Goal: Information Seeking & Learning: Learn about a topic

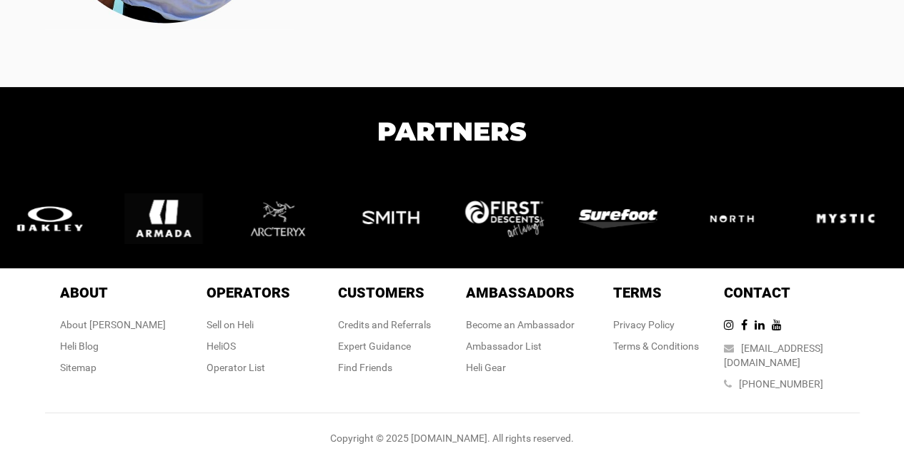
scroll to position [3060, 0]
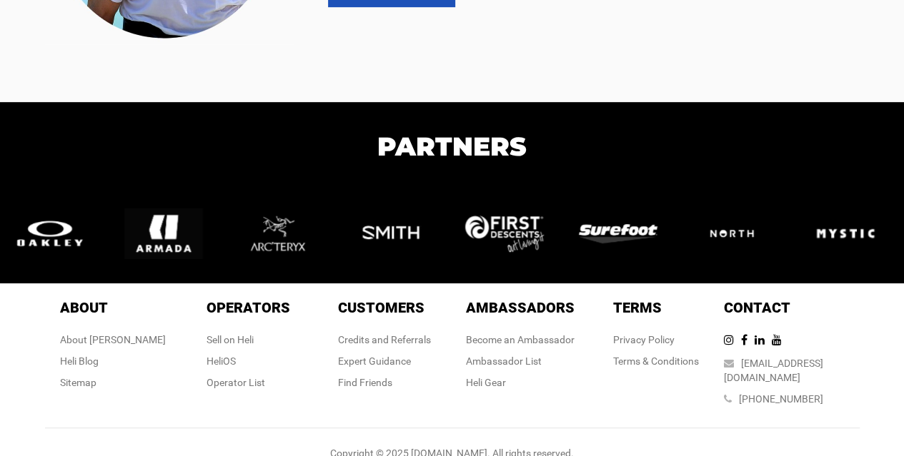
click at [286, 151] on h1 "Partners" at bounding box center [452, 146] width 904 height 39
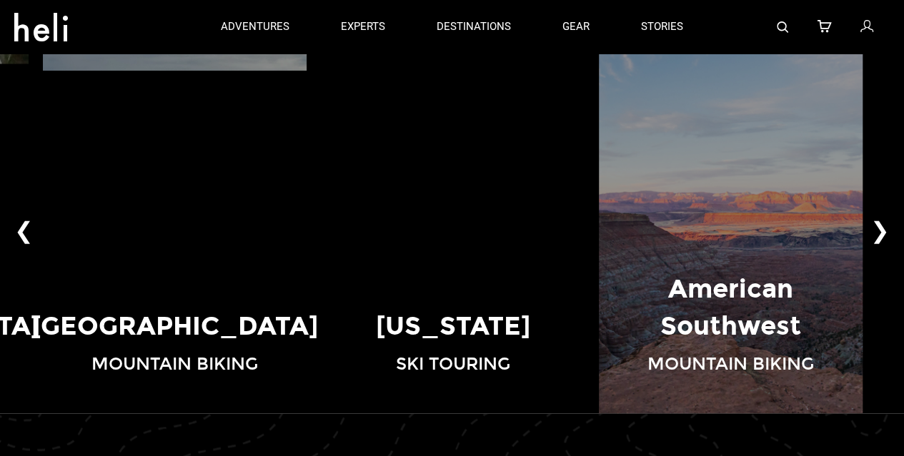
scroll to position [981, 0]
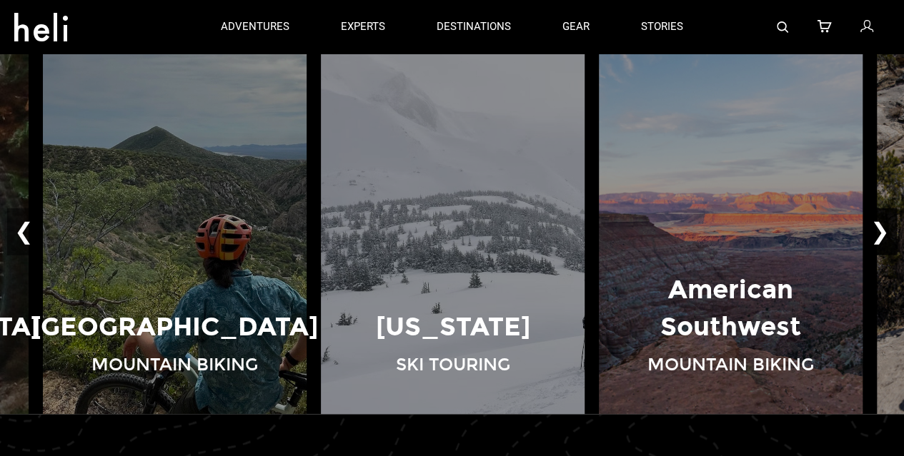
click at [879, 227] on button "❯" at bounding box center [880, 231] width 34 height 47
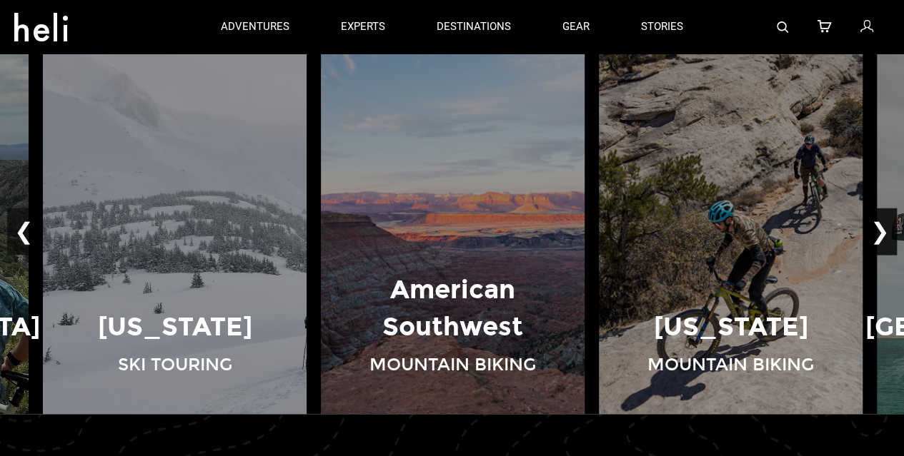
click at [879, 227] on button "❯" at bounding box center [880, 231] width 34 height 47
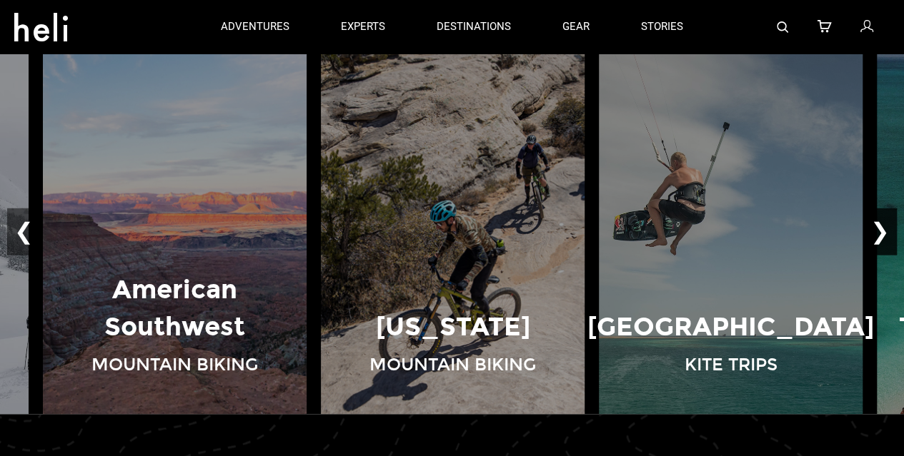
click at [879, 227] on button "❯" at bounding box center [880, 231] width 34 height 47
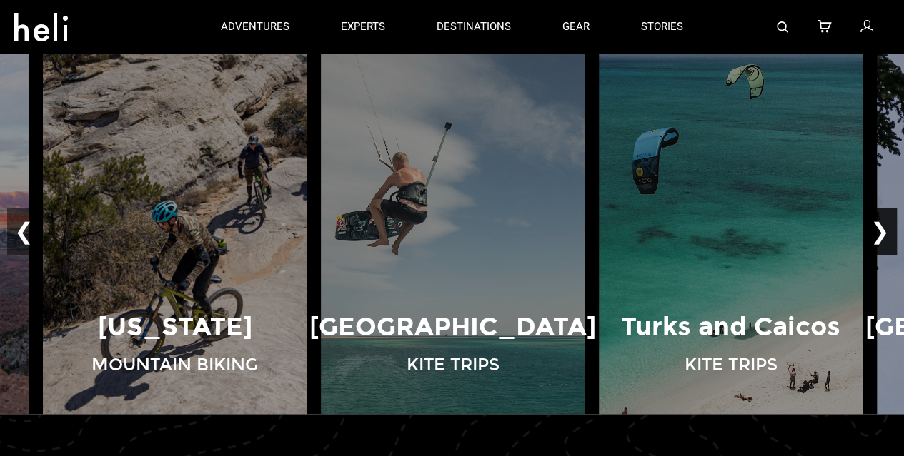
click at [879, 227] on button "❯" at bounding box center [880, 231] width 34 height 47
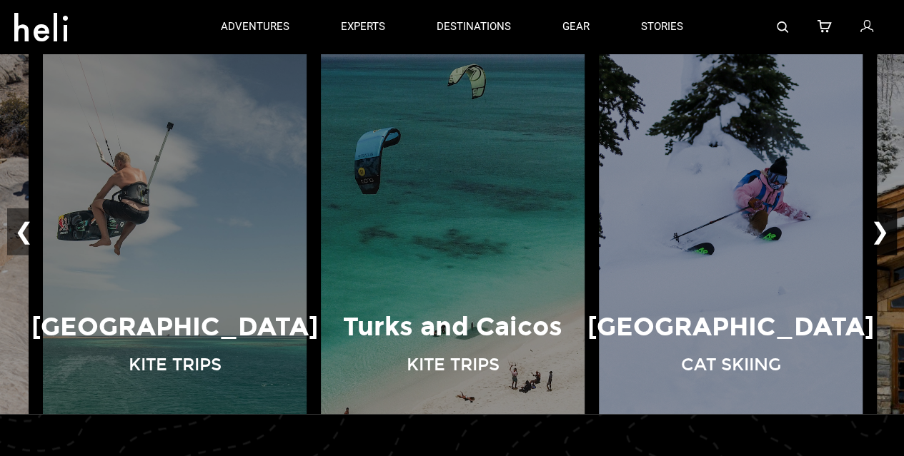
click at [879, 226] on button "❯" at bounding box center [880, 231] width 34 height 47
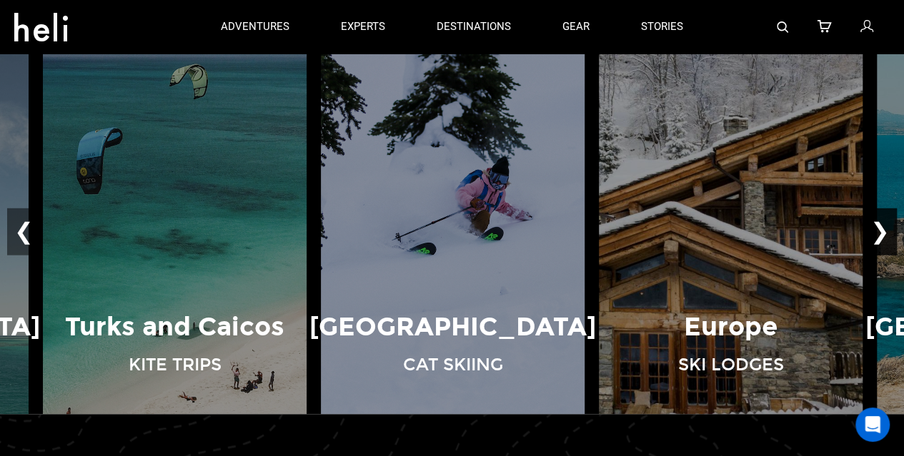
click at [879, 226] on button "❯" at bounding box center [880, 231] width 34 height 47
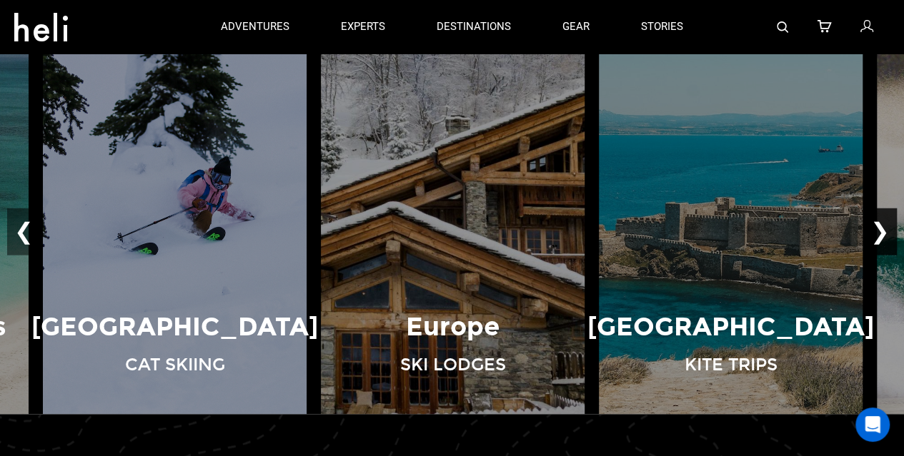
click at [879, 226] on button "❯" at bounding box center [880, 231] width 34 height 47
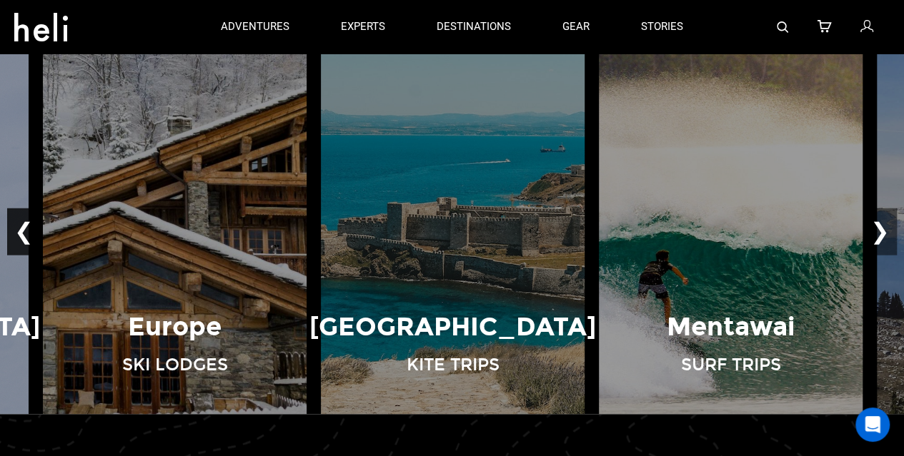
click at [24, 226] on button "❮" at bounding box center [24, 231] width 34 height 47
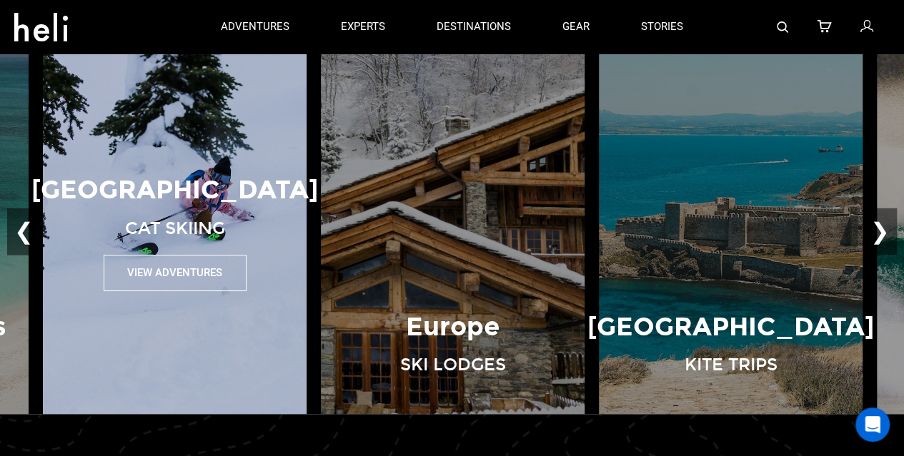
click at [221, 241] on div "British Columbia Cat Skiing View Adventures" at bounding box center [175, 231] width 278 height 119
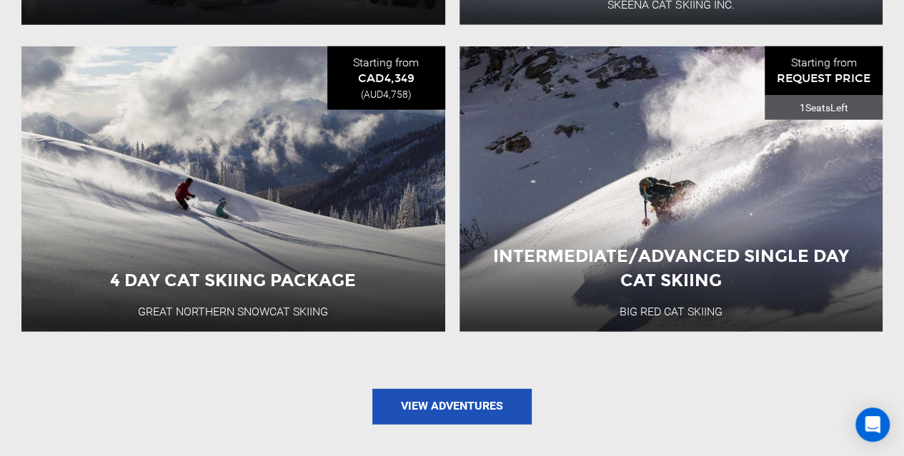
scroll to position [1910, 0]
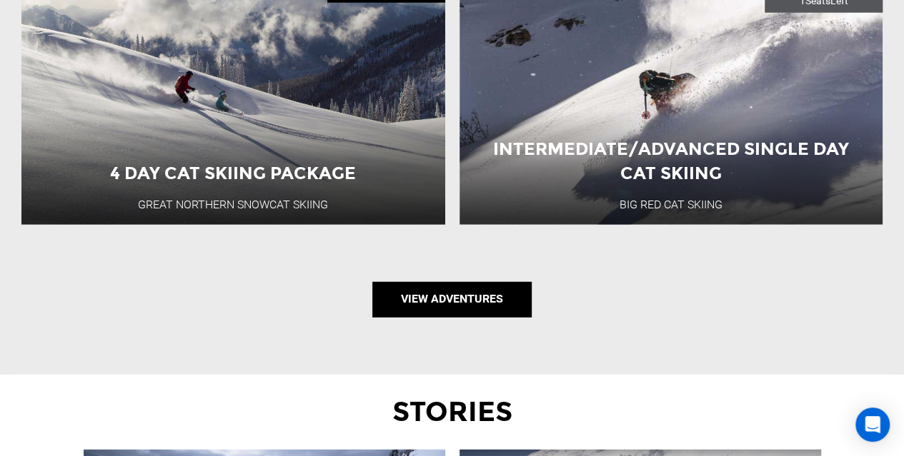
click at [399, 312] on link "View Adventures" at bounding box center [451, 300] width 159 height 36
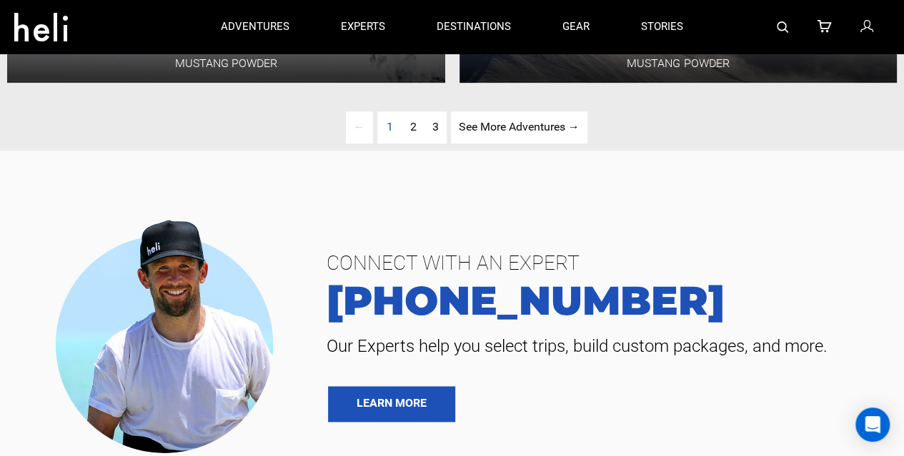
scroll to position [3511, 0]
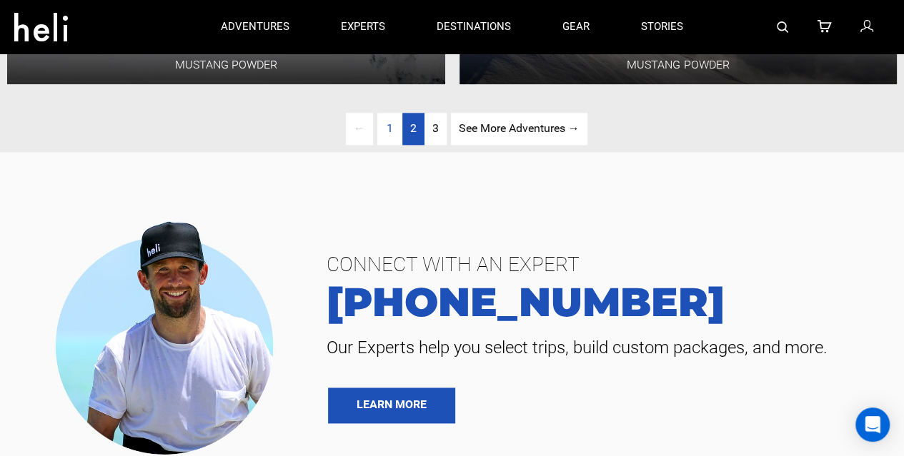
click at [406, 130] on link "page 2" at bounding box center [413, 129] width 22 height 32
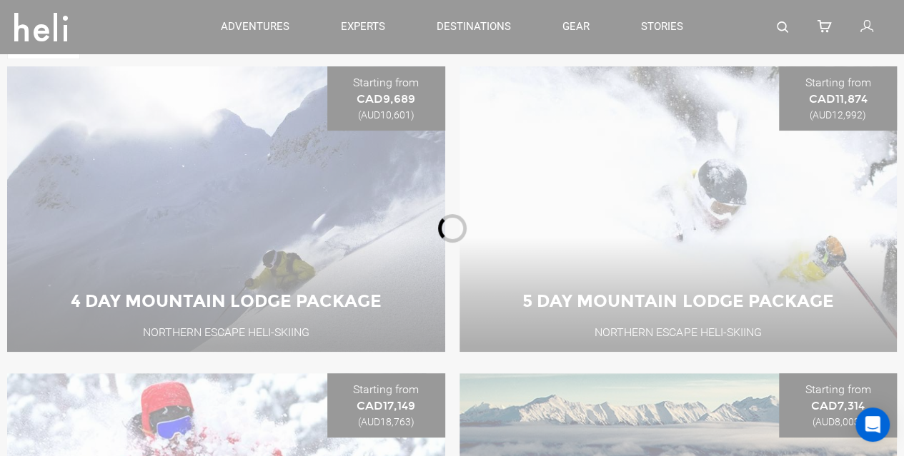
scroll to position [169, 0]
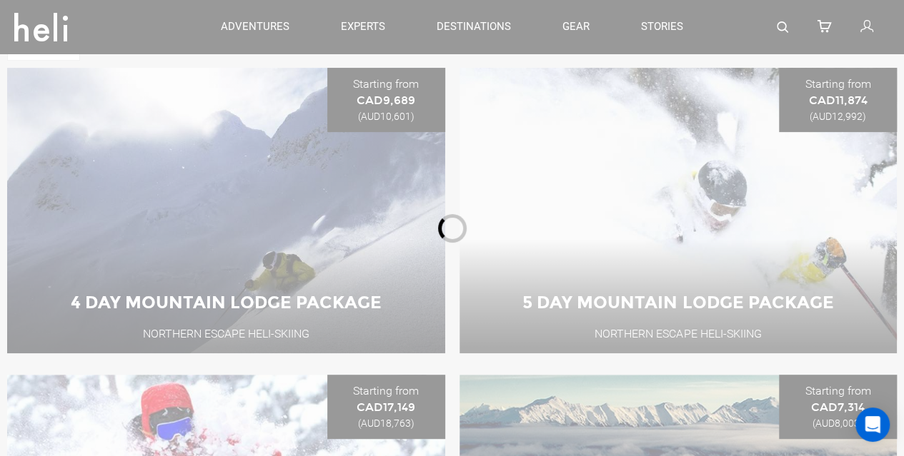
type input "Cat Skiing"
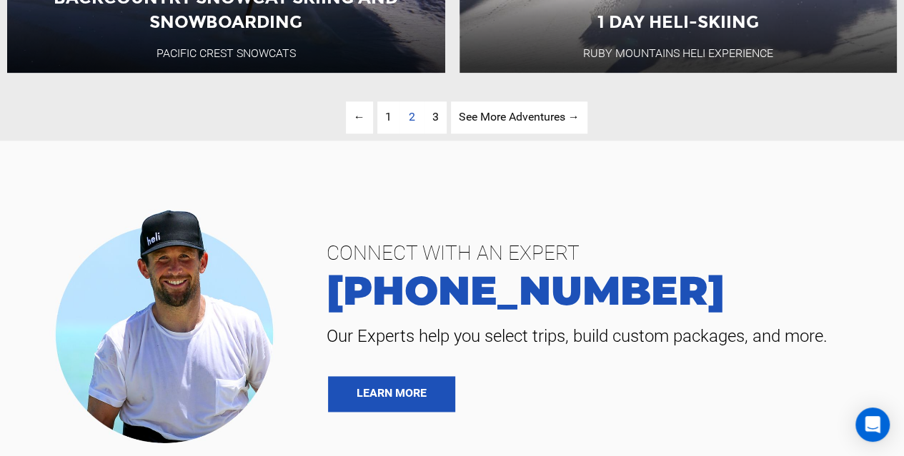
scroll to position [3591, 0]
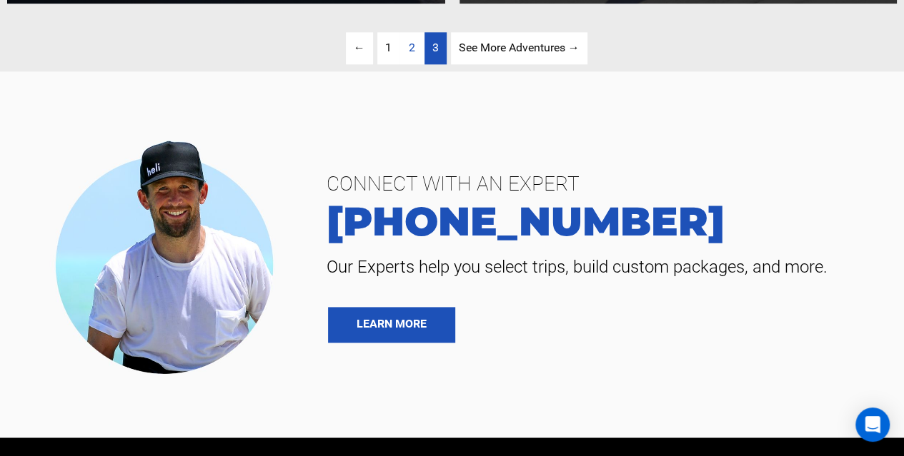
click at [439, 49] on link "page 3" at bounding box center [435, 48] width 22 height 32
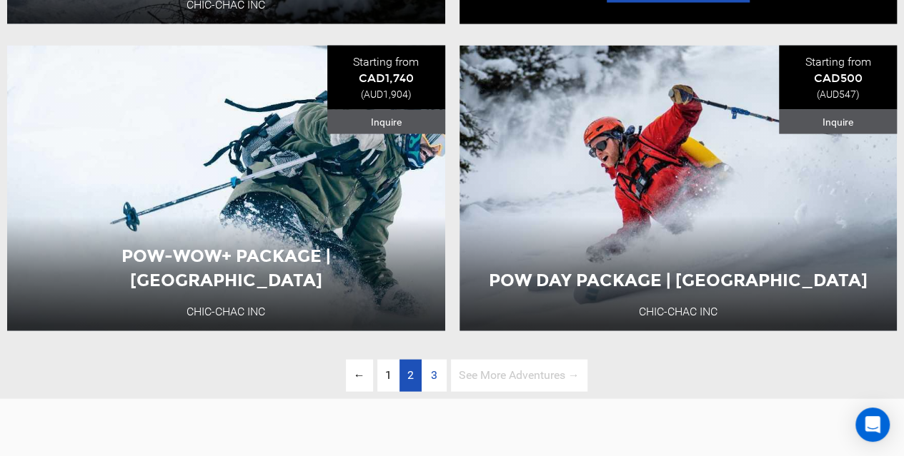
scroll to position [1421, 0]
